Goal: Information Seeking & Learning: Learn about a topic

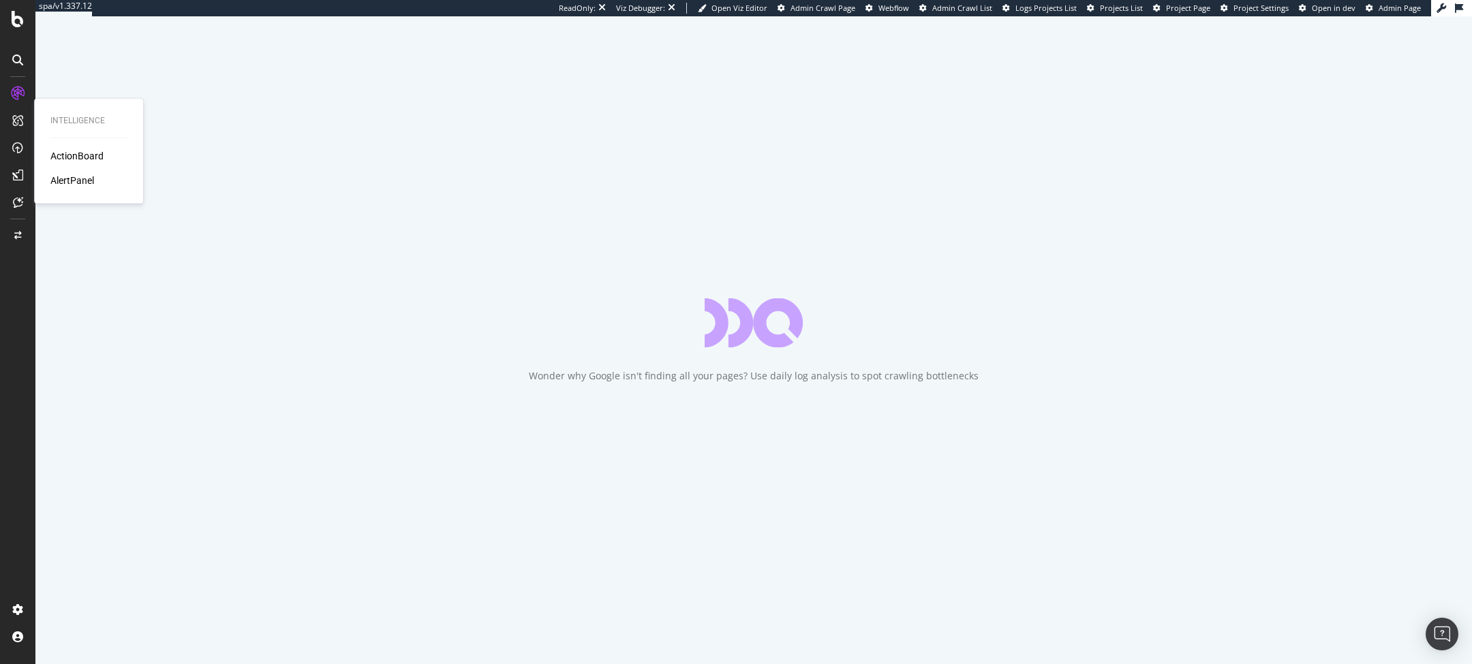
click at [54, 147] on div "Intelligence ActionBoard AlertPanel" at bounding box center [89, 151] width 98 height 99
click at [56, 153] on div "ActionBoard" at bounding box center [76, 156] width 53 height 14
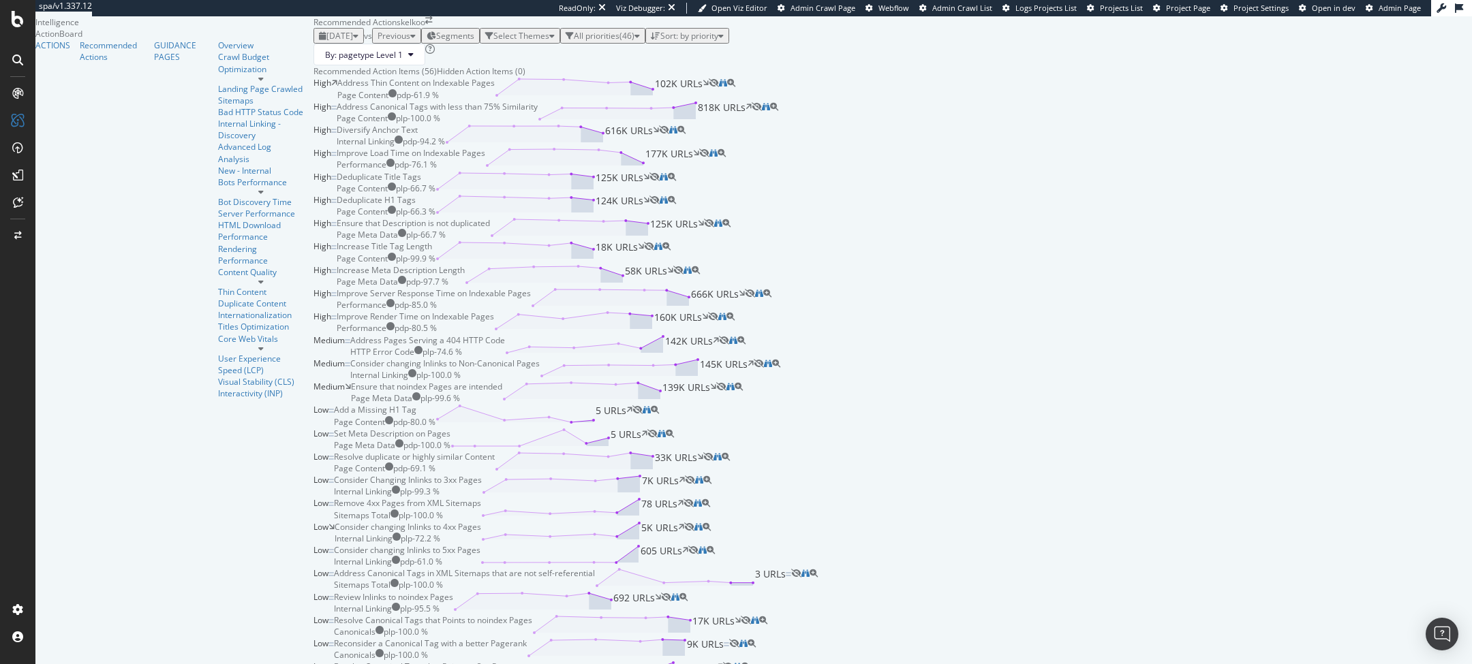
click at [493, 42] on div "Select Themes" at bounding box center [521, 36] width 56 height 12
click at [464, 123] on div "Page Content ( 12 ) Performance ( 3 ) Internal Linking ( 8 ) HTTP Error Code ( …" at bounding box center [447, 179] width 84 height 203
click at [454, 115] on div "Performance" at bounding box center [430, 118] width 50 height 12
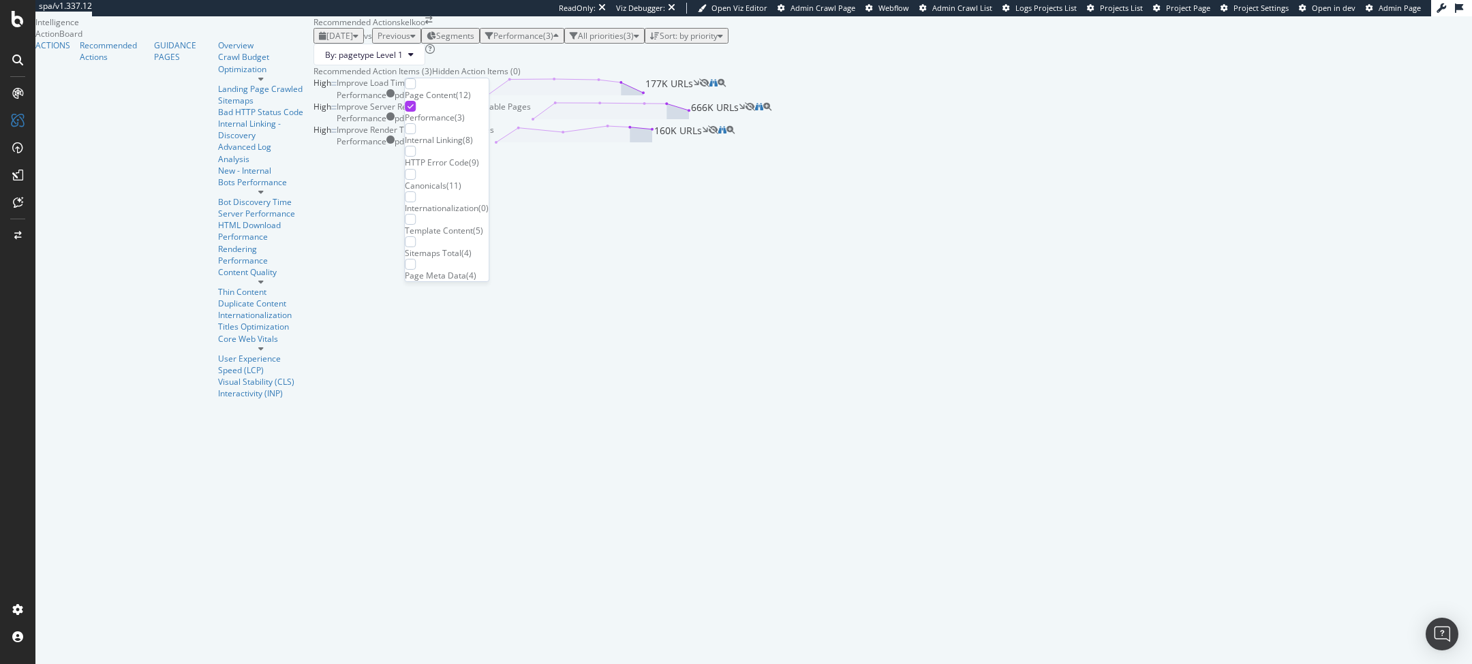
click at [559, 77] on div "Recommended Action Items (3) Hidden Action Items (0)" at bounding box center [892, 71] width 1158 height 12
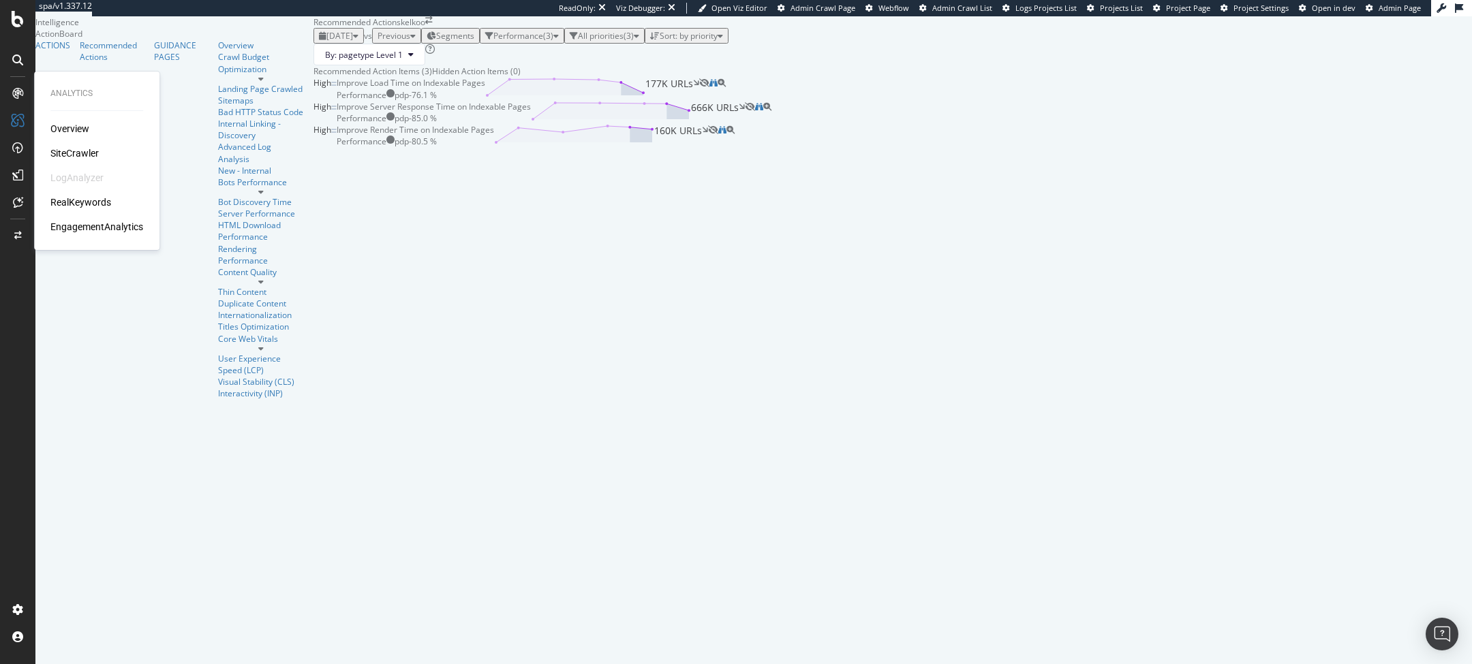
click at [74, 202] on div "RealKeywords" at bounding box center [80, 203] width 61 height 14
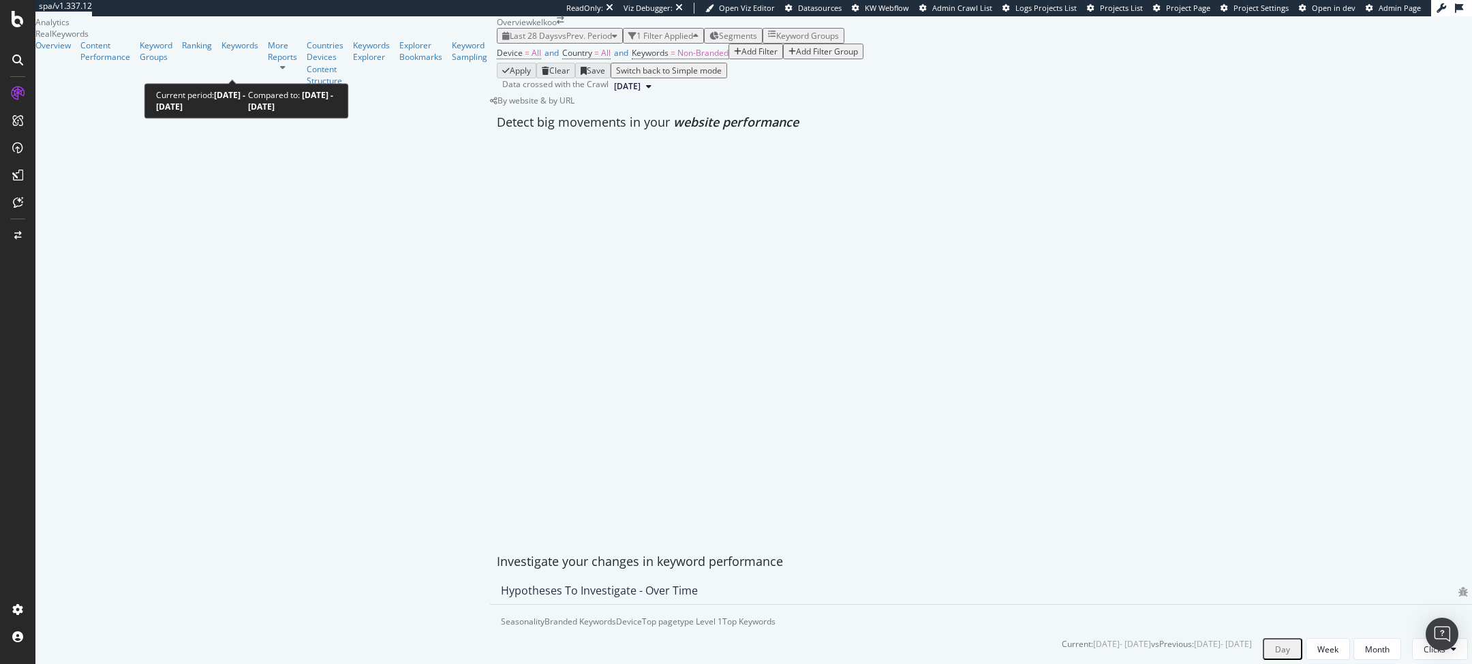
click at [502, 42] on div "Last 28 Days vs Prev. Period" at bounding box center [559, 36] width 115 height 12
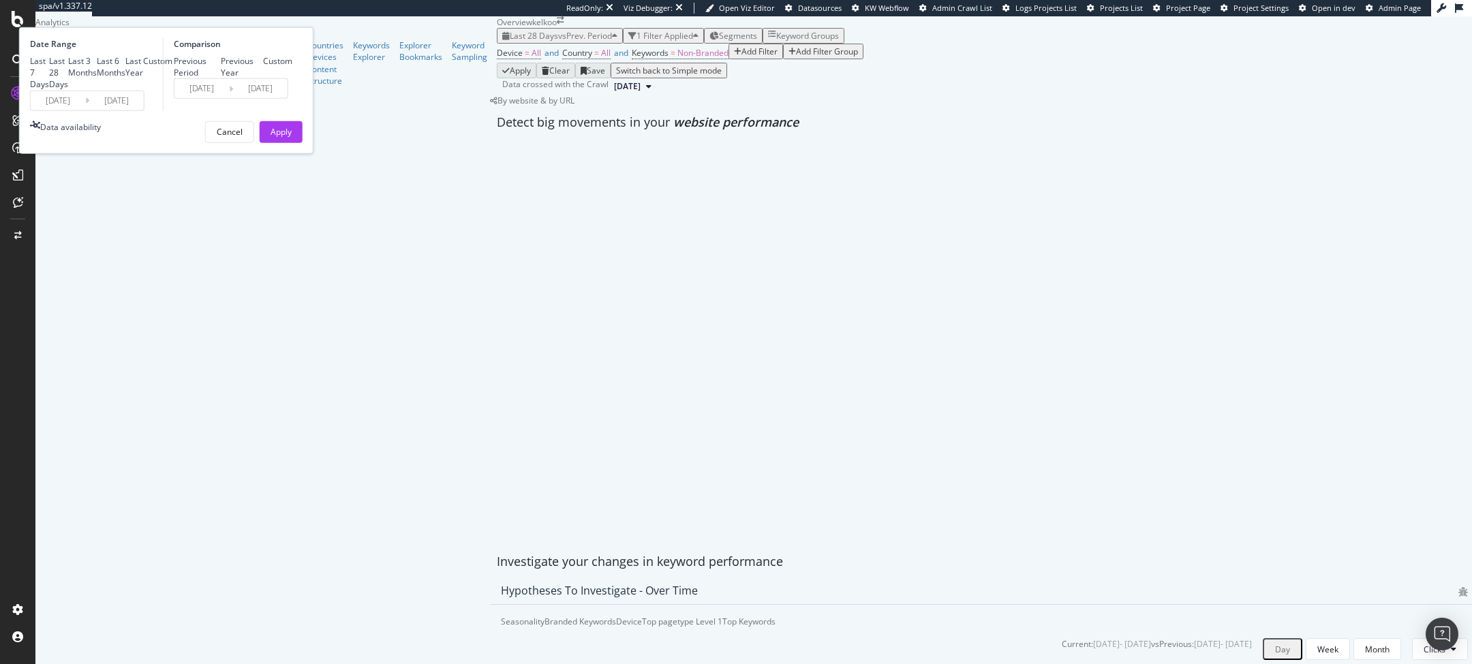
click at [143, 78] on div "Last Year" at bounding box center [134, 66] width 18 height 23
type input "[DATE]"
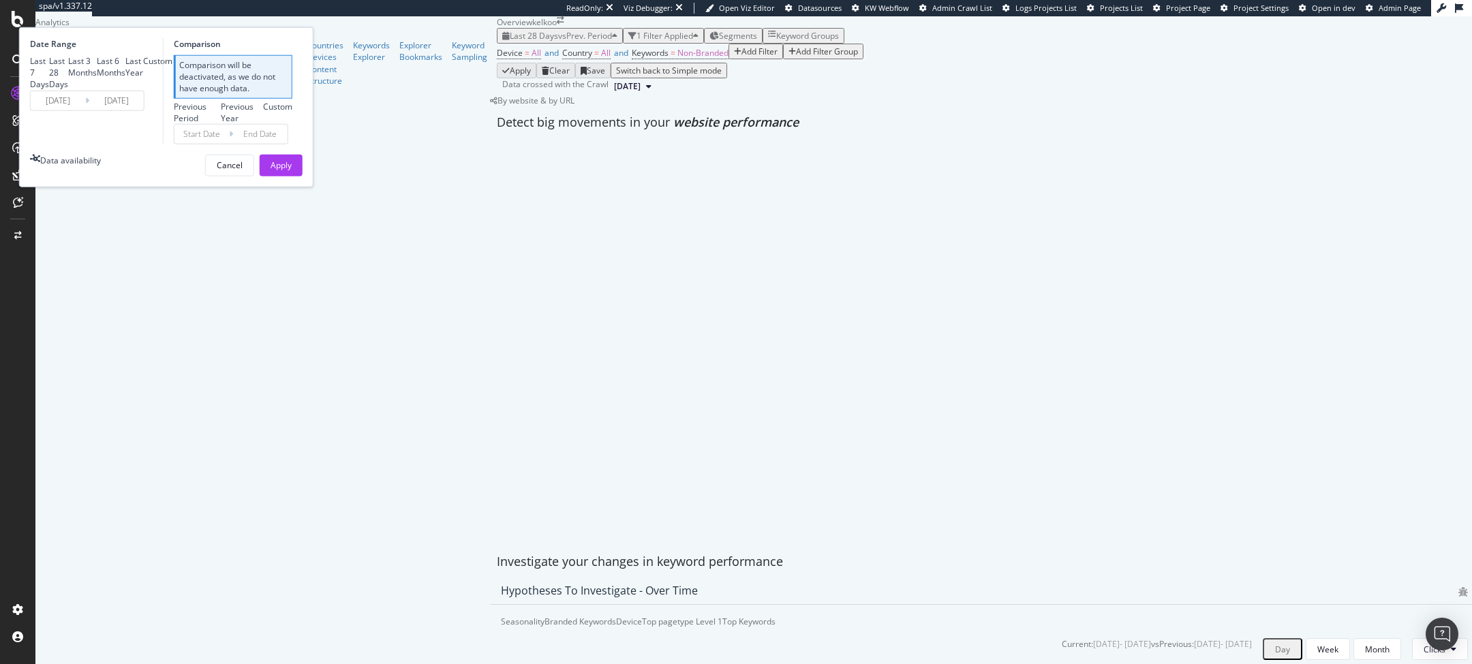
click at [313, 187] on div "Date Range Last 7 Days Last 28 Days Last 3 Months Last 6 Months Last Year Custo…" at bounding box center [166, 107] width 294 height 160
click at [292, 176] on div "Apply" at bounding box center [280, 165] width 21 height 20
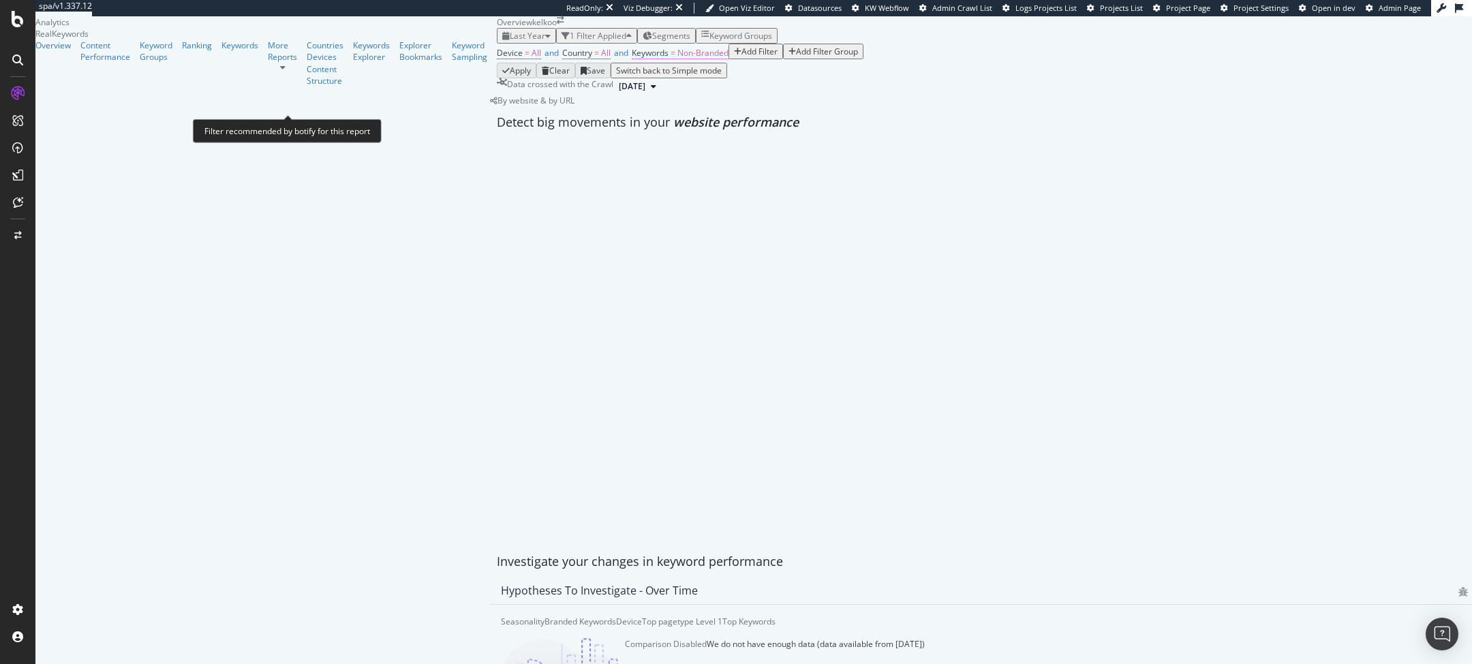
click at [677, 59] on span "Non-Branded" at bounding box center [702, 53] width 51 height 12
click at [372, 117] on div "Non-Branded" at bounding box center [345, 111] width 57 height 12
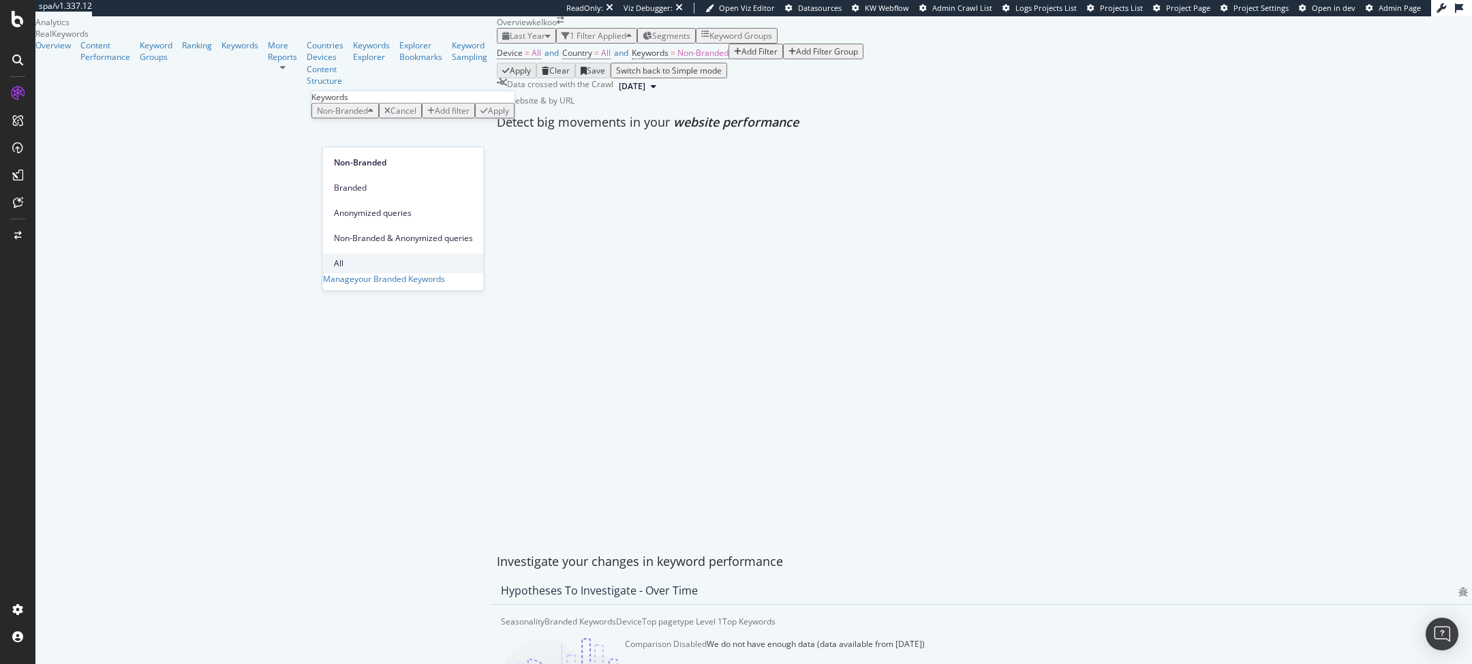
click at [360, 258] on span "All" at bounding box center [403, 264] width 139 height 12
click at [463, 117] on div "Apply" at bounding box center [456, 111] width 21 height 12
